Goal: Task Accomplishment & Management: Complete application form

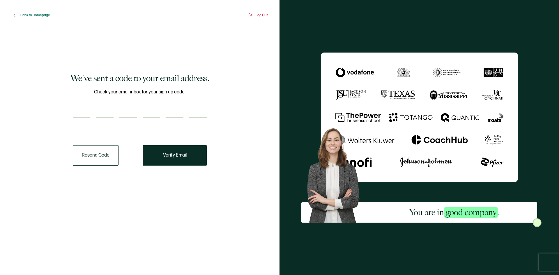
drag, startPoint x: 76, startPoint y: 108, endPoint x: 81, endPoint y: 109, distance: 5.0
click at [76, 108] on input "number" at bounding box center [81, 112] width 17 height 12
type input "6"
type input "5"
type input "8"
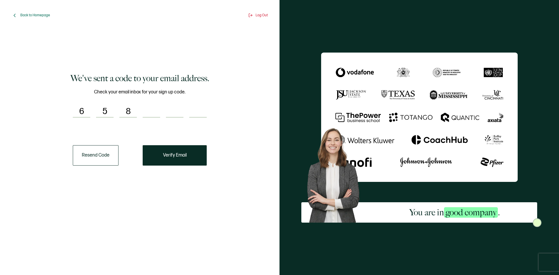
type input "4"
type input "8"
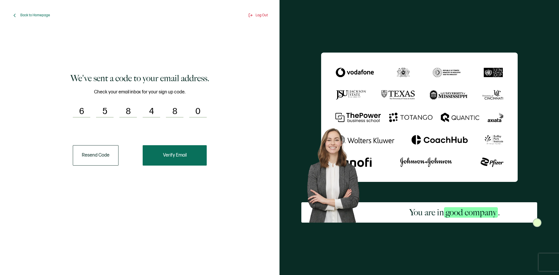
type input "0"
click at [195, 157] on button "Verify Email" at bounding box center [175, 155] width 64 height 20
click at [193, 159] on button "Verify Email" at bounding box center [175, 155] width 64 height 20
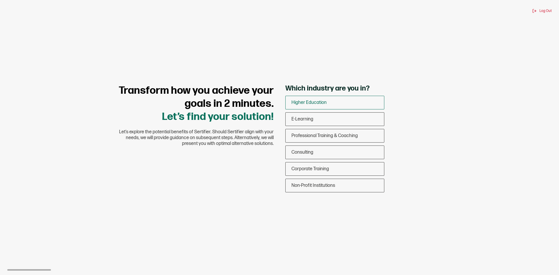
click at [341, 106] on div "Higher Education" at bounding box center [334, 103] width 98 height 14
click at [0, 0] on input "Higher Education" at bounding box center [0, 0] width 0 height 0
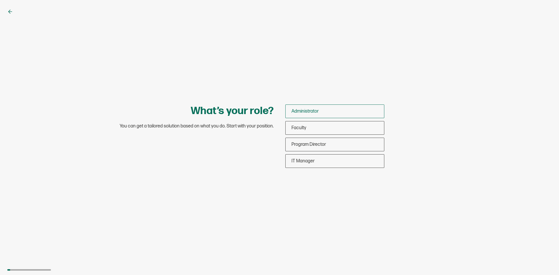
click at [347, 105] on div "Administrator" at bounding box center [334, 111] width 98 height 14
click at [0, 0] on input "Administrator" at bounding box center [0, 0] width 0 height 0
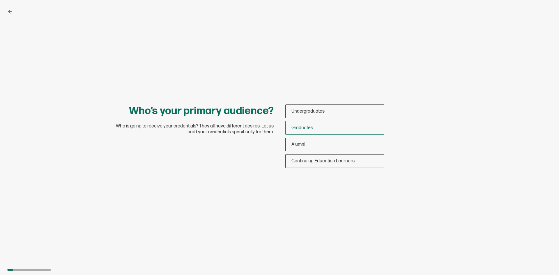
click at [335, 125] on div "Graduates" at bounding box center [334, 128] width 98 height 14
click at [0, 0] on input "Graduates" at bounding box center [0, 0] width 0 height 0
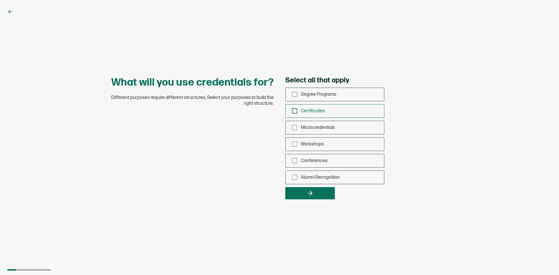
click at [335, 110] on div "Certificates" at bounding box center [334, 111] width 98 height 14
click at [0, 0] on input "Certificates" at bounding box center [0, 0] width 0 height 0
click at [314, 192] on button "button" at bounding box center [309, 193] width 49 height 12
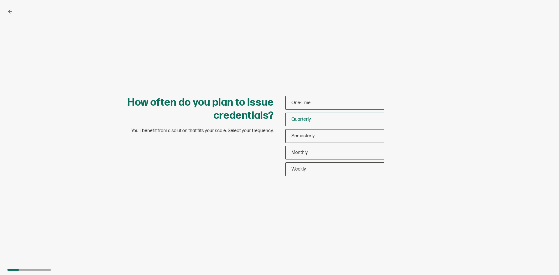
click at [320, 122] on div "Quarterly" at bounding box center [334, 120] width 98 height 14
click at [0, 0] on input "Quarterly" at bounding box center [0, 0] width 0 height 0
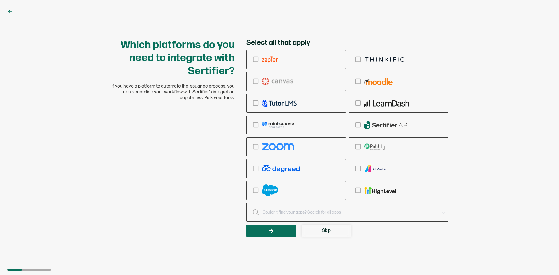
click at [330, 232] on span "Skip" at bounding box center [326, 230] width 9 height 5
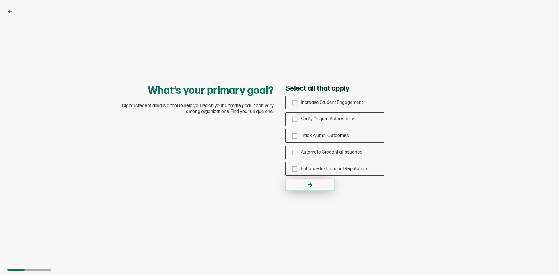
click at [329, 182] on button "button" at bounding box center [309, 185] width 49 height 12
click at [313, 117] on span "Verify Degree Authenticity" at bounding box center [327, 119] width 53 height 6
click at [0, 0] on input "Verify Degree Authenticity" at bounding box center [0, 0] width 0 height 0
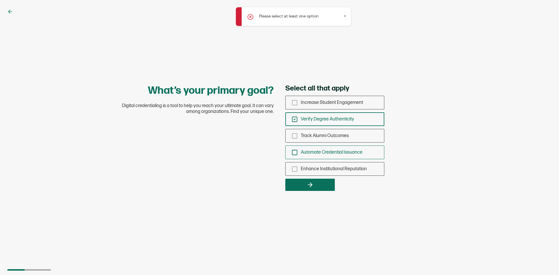
click at [317, 151] on span "Automate Credential Issuance" at bounding box center [332, 153] width 62 height 6
click at [0, 0] on input "Automate Credential Issuance" at bounding box center [0, 0] width 0 height 0
click at [307, 180] on button "button" at bounding box center [309, 185] width 49 height 12
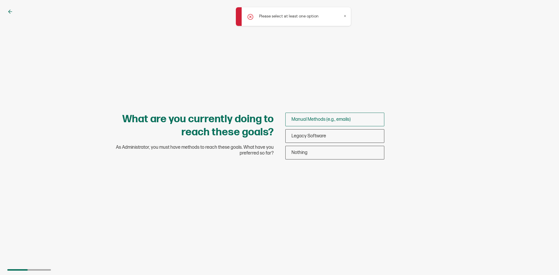
click at [339, 114] on div "Manual Methods (e.g., emails)" at bounding box center [334, 120] width 98 height 14
click at [0, 0] on input "Manual Methods (e.g., emails)" at bounding box center [0, 0] width 0 height 0
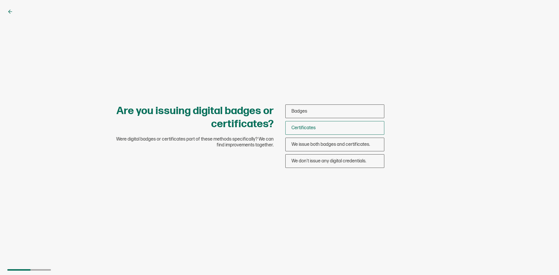
click at [330, 125] on div "Certificates" at bounding box center [334, 128] width 98 height 14
click at [0, 0] on input "Certificates" at bounding box center [0, 0] width 0 height 0
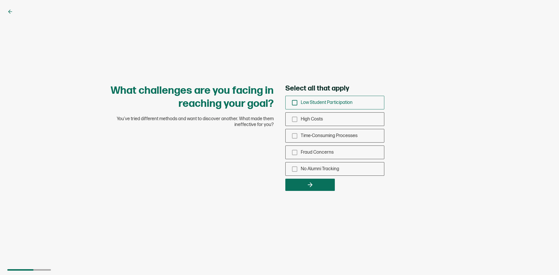
click at [342, 103] on span "Low Student Participation" at bounding box center [327, 103] width 52 height 6
click at [0, 0] on input "Low Student Participation" at bounding box center [0, 0] width 0 height 0
click at [320, 166] on span "No Alumni Tracking" at bounding box center [320, 169] width 38 height 6
click at [0, 0] on input "No Alumni Tracking" at bounding box center [0, 0] width 0 height 0
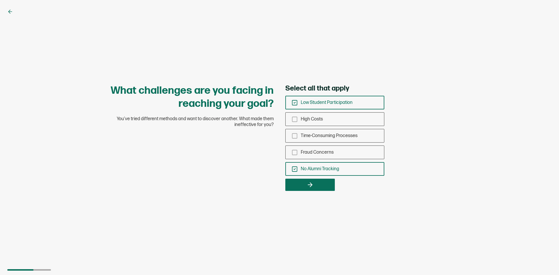
click at [312, 191] on div "What challenges are you facing in reaching your goal? You’ve tried different me…" at bounding box center [279, 137] width 559 height 275
click at [317, 183] on button "button" at bounding box center [309, 185] width 49 height 12
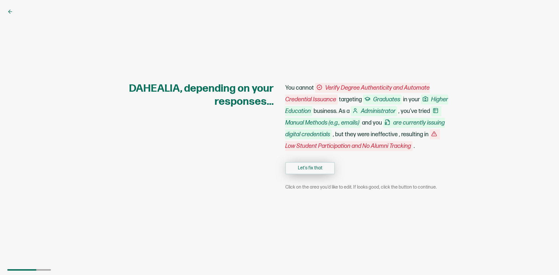
click at [318, 172] on button "Let's fix that" at bounding box center [309, 168] width 49 height 12
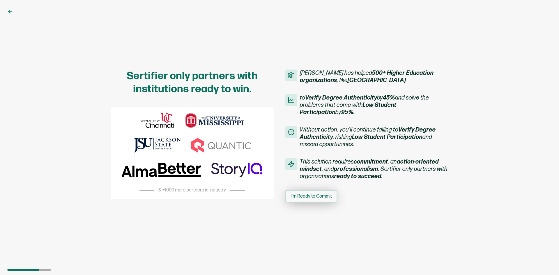
click at [310, 197] on span "I'm Ready to Commit" at bounding box center [310, 196] width 41 height 5
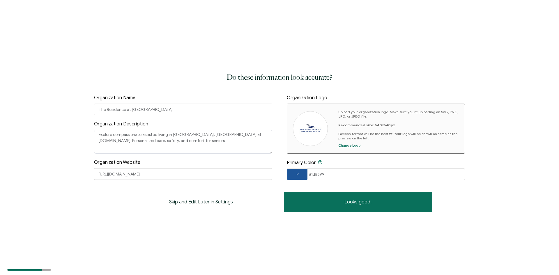
click at [290, 173] on span at bounding box center [297, 174] width 20 height 3
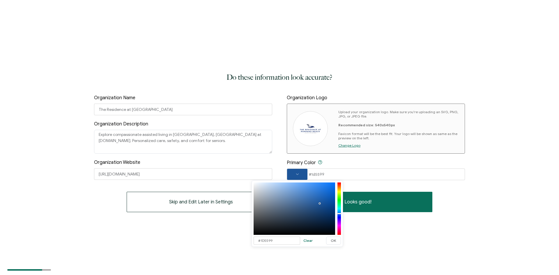
click at [290, 173] on span at bounding box center [297, 174] width 20 height 3
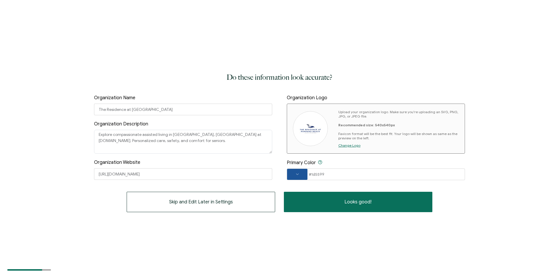
click at [341, 197] on button "Looks good!" at bounding box center [358, 202] width 148 height 20
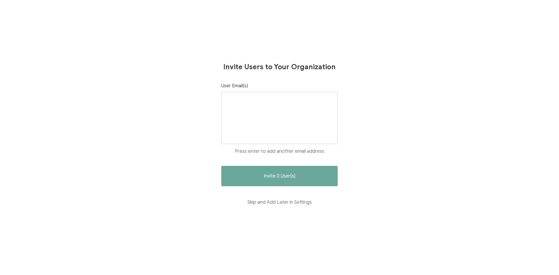
click at [303, 119] on div at bounding box center [279, 118] width 116 height 52
click at [299, 109] on div at bounding box center [279, 118] width 116 height 52
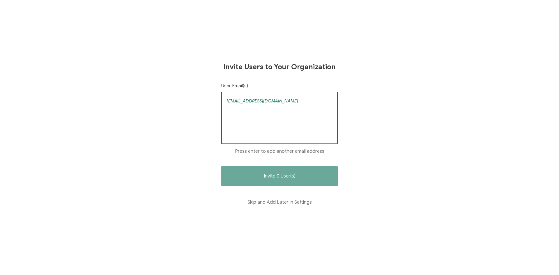
type input "[EMAIL_ADDRESS][DOMAIN_NAME]"
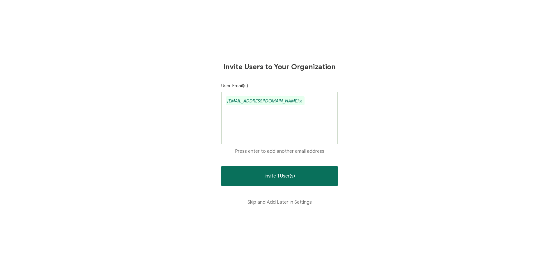
click at [311, 188] on div "Invite 1 User(s) Skip and Add Later in Settings" at bounding box center [279, 189] width 116 height 47
click at [311, 183] on button "Invite 1 User(s)" at bounding box center [279, 176] width 116 height 20
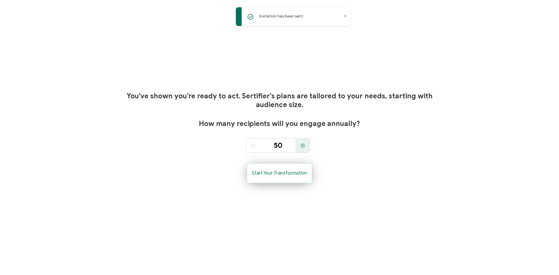
click at [299, 173] on span "Start Your Transformation" at bounding box center [279, 173] width 55 height 5
